Goal: Information Seeking & Learning: Find specific fact

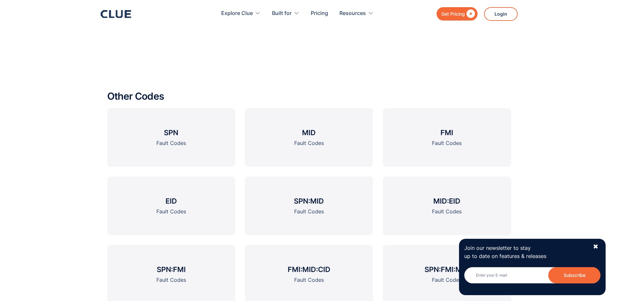
scroll to position [783, 0]
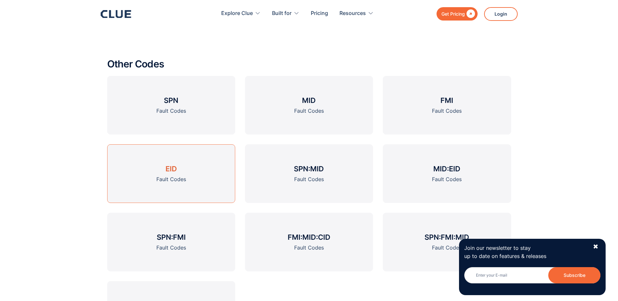
click at [168, 176] on div "Fault Codes" at bounding box center [171, 179] width 30 height 8
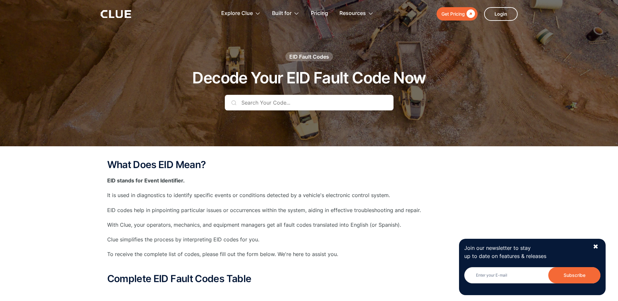
click at [255, 104] on input "text" at bounding box center [309, 103] width 169 height 16
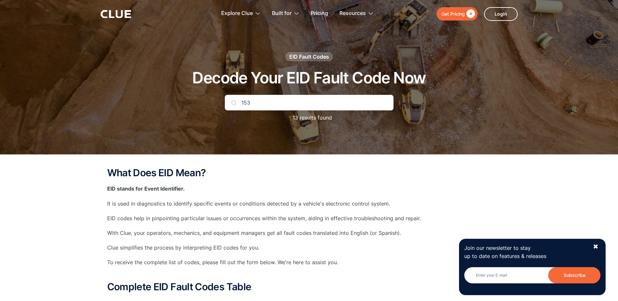
type input "153"
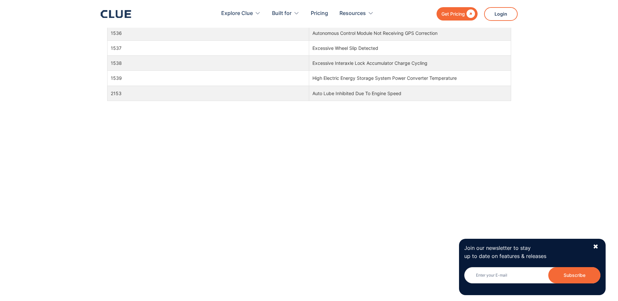
scroll to position [651, 0]
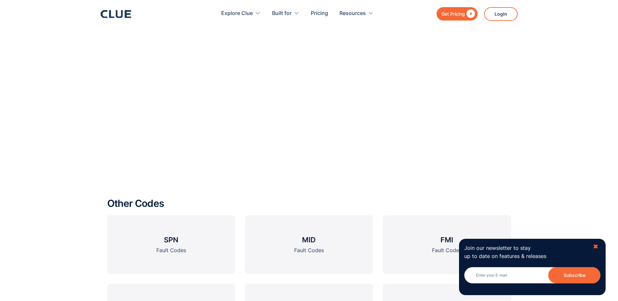
click at [595, 247] on div "✖" at bounding box center [596, 247] width 6 height 8
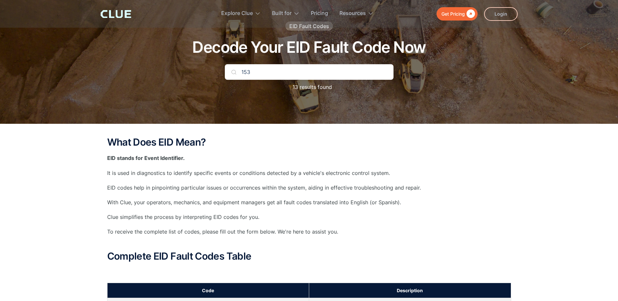
scroll to position [0, 0]
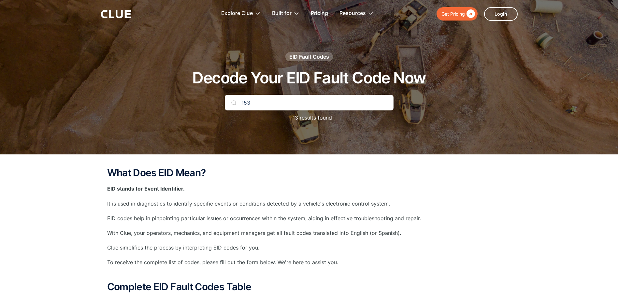
click at [300, 109] on input "153" at bounding box center [309, 103] width 169 height 16
